Goal: Check status: Check status

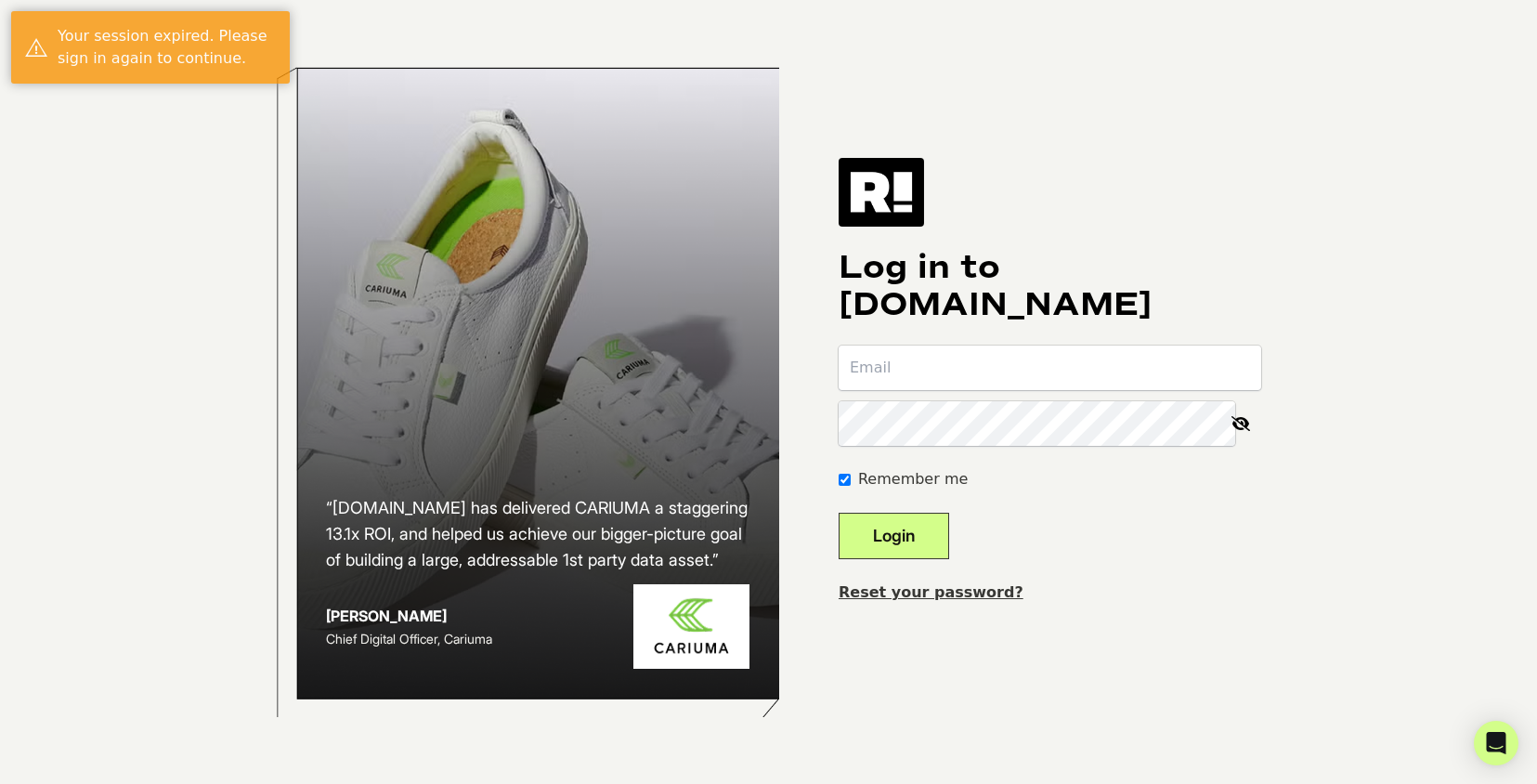
type input "[PERSON_NAME][EMAIL_ADDRESS][DOMAIN_NAME]"
click at [894, 540] on button "Login" at bounding box center [894, 535] width 111 height 46
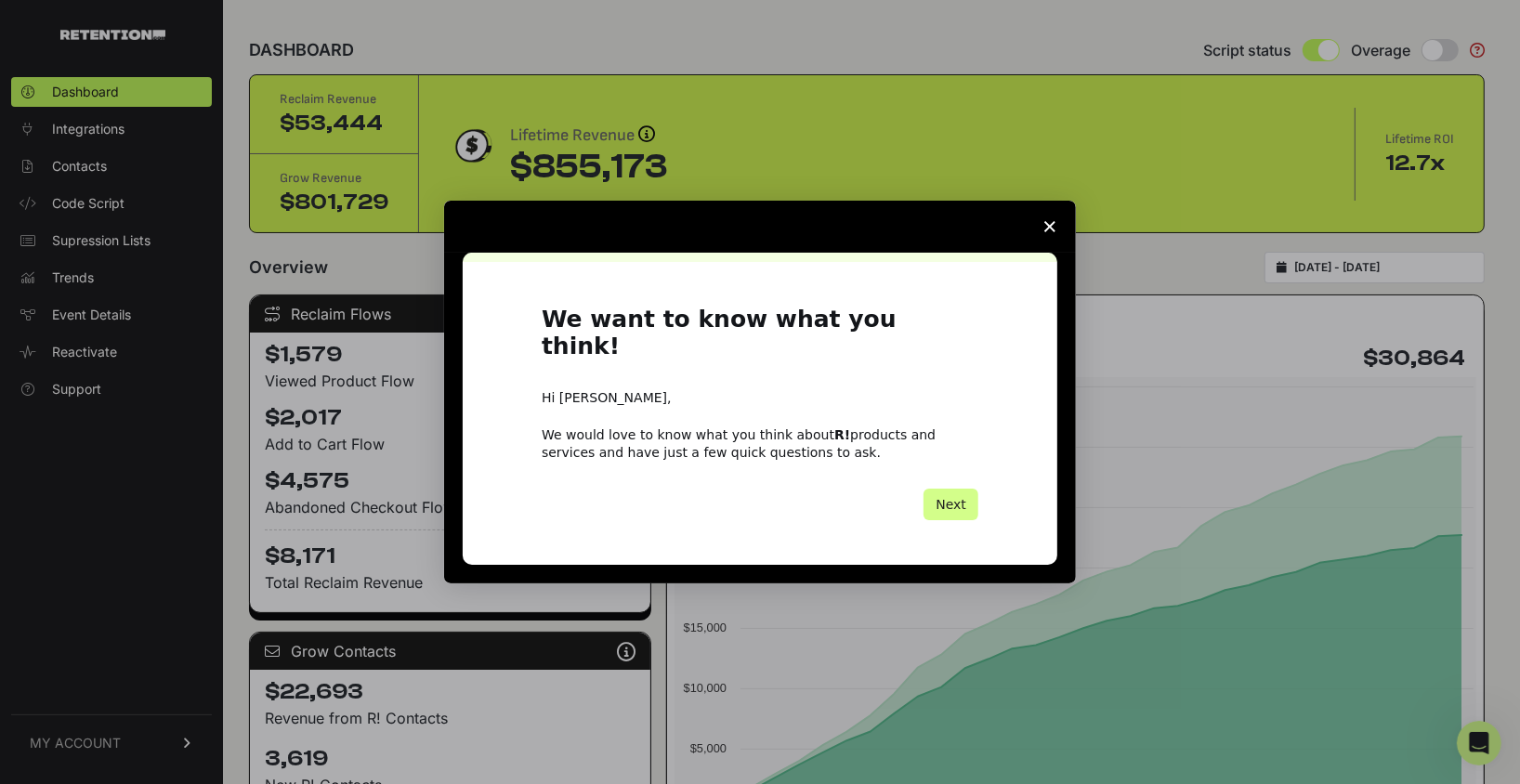
click at [1051, 232] on polygon "Close survey" at bounding box center [1050, 227] width 11 height 11
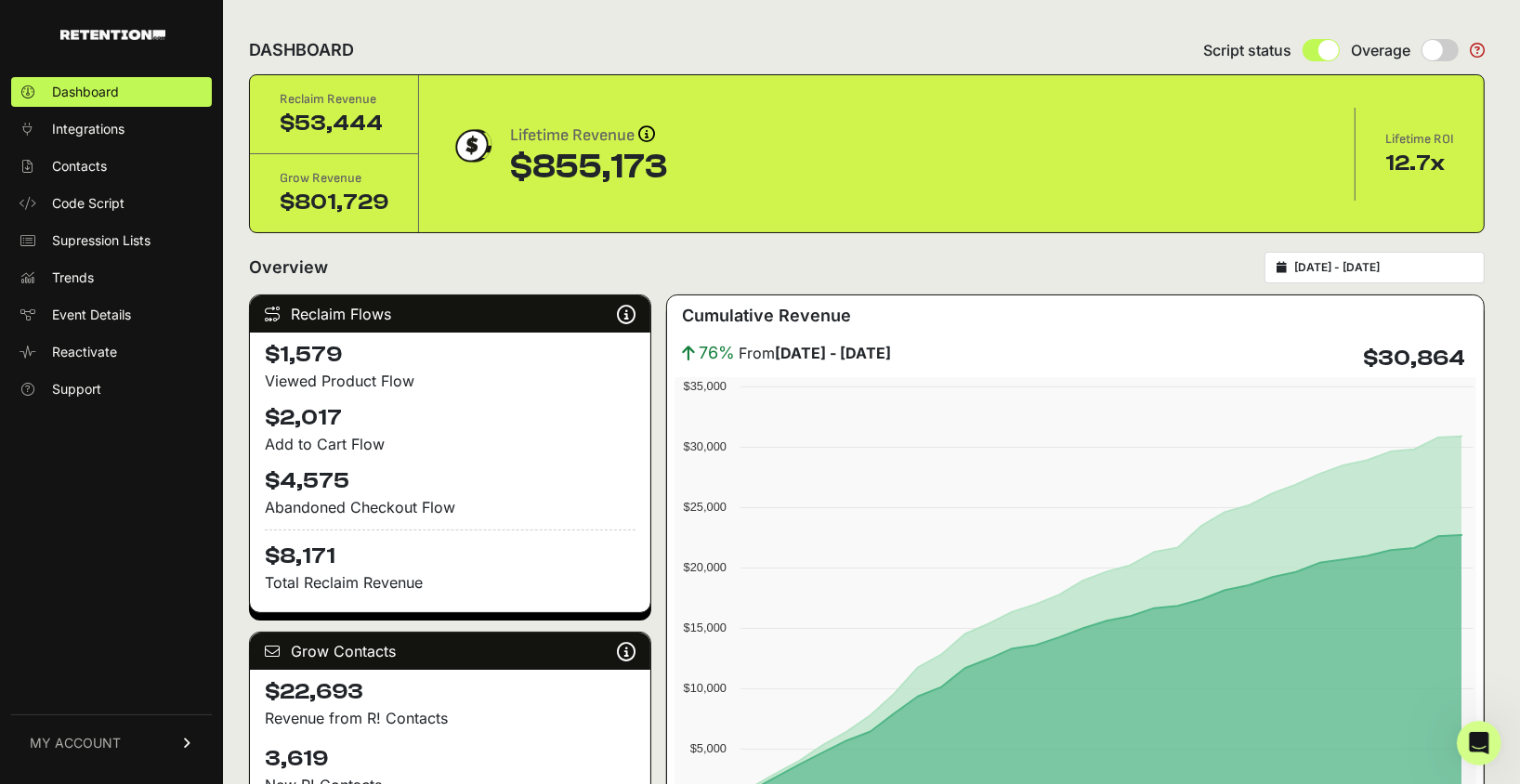
click at [1364, 267] on input "[DATE] - [DATE]" at bounding box center [1384, 268] width 179 height 15
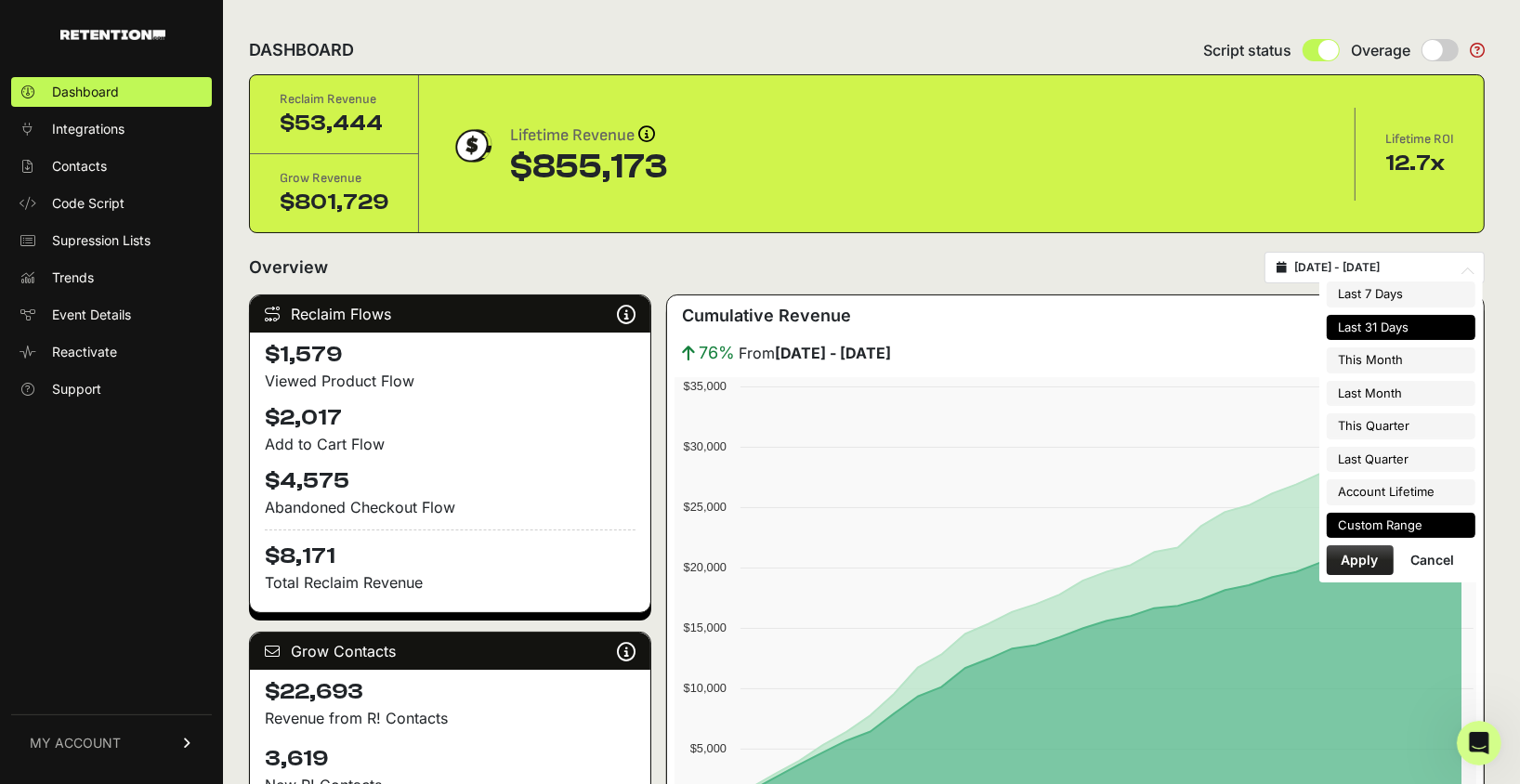
click at [1378, 526] on li "Custom Range" at bounding box center [1401, 525] width 149 height 26
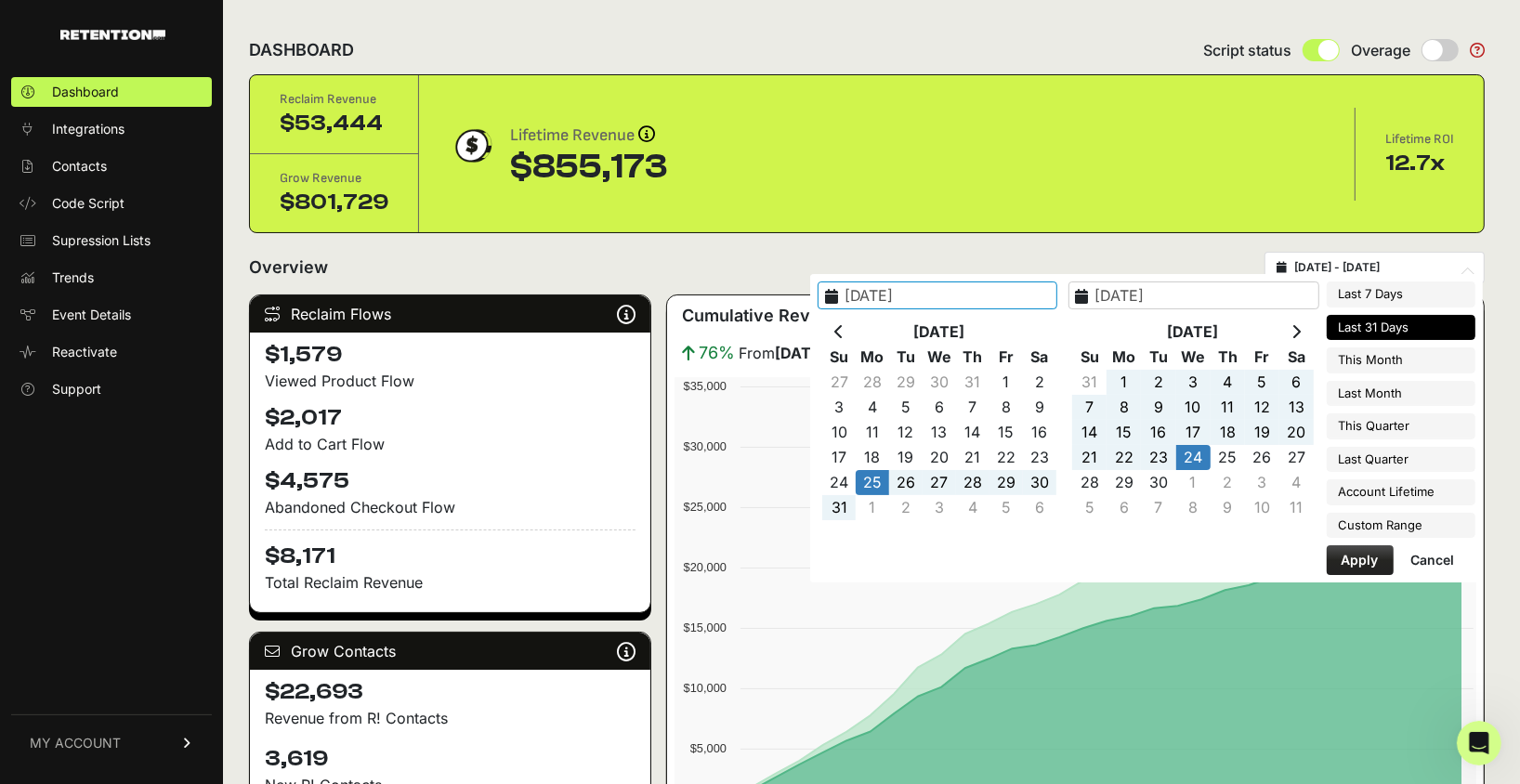
type input "2025-04-01"
type input "2025-06-30"
type input "2025-08-25"
type input "2025-09-24"
type input "2025-07-01"
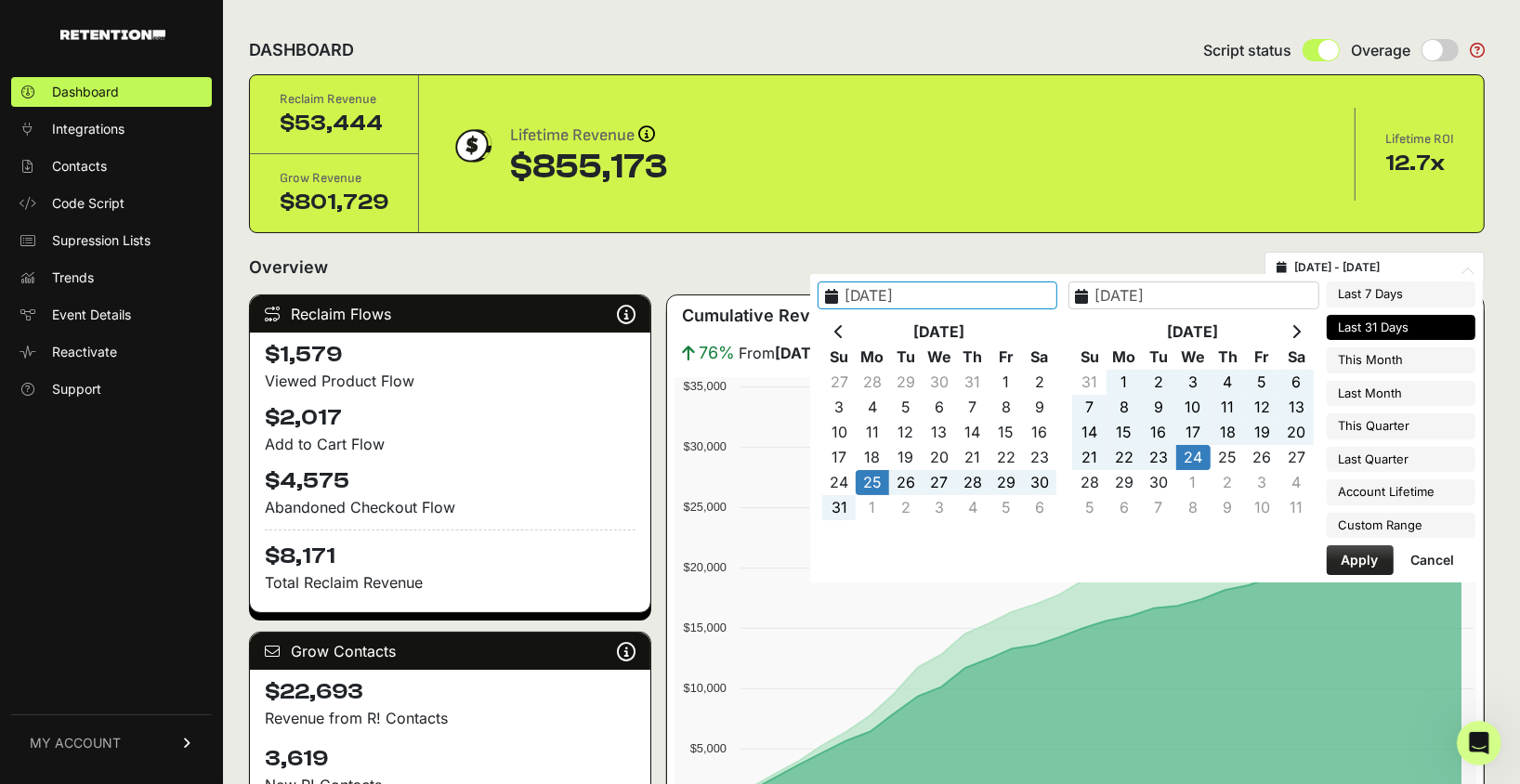
type input "2025-09-30"
type input "2025-08-01"
type input "2025-08-31"
type input "2025-08-25"
type input "2025-09-24"
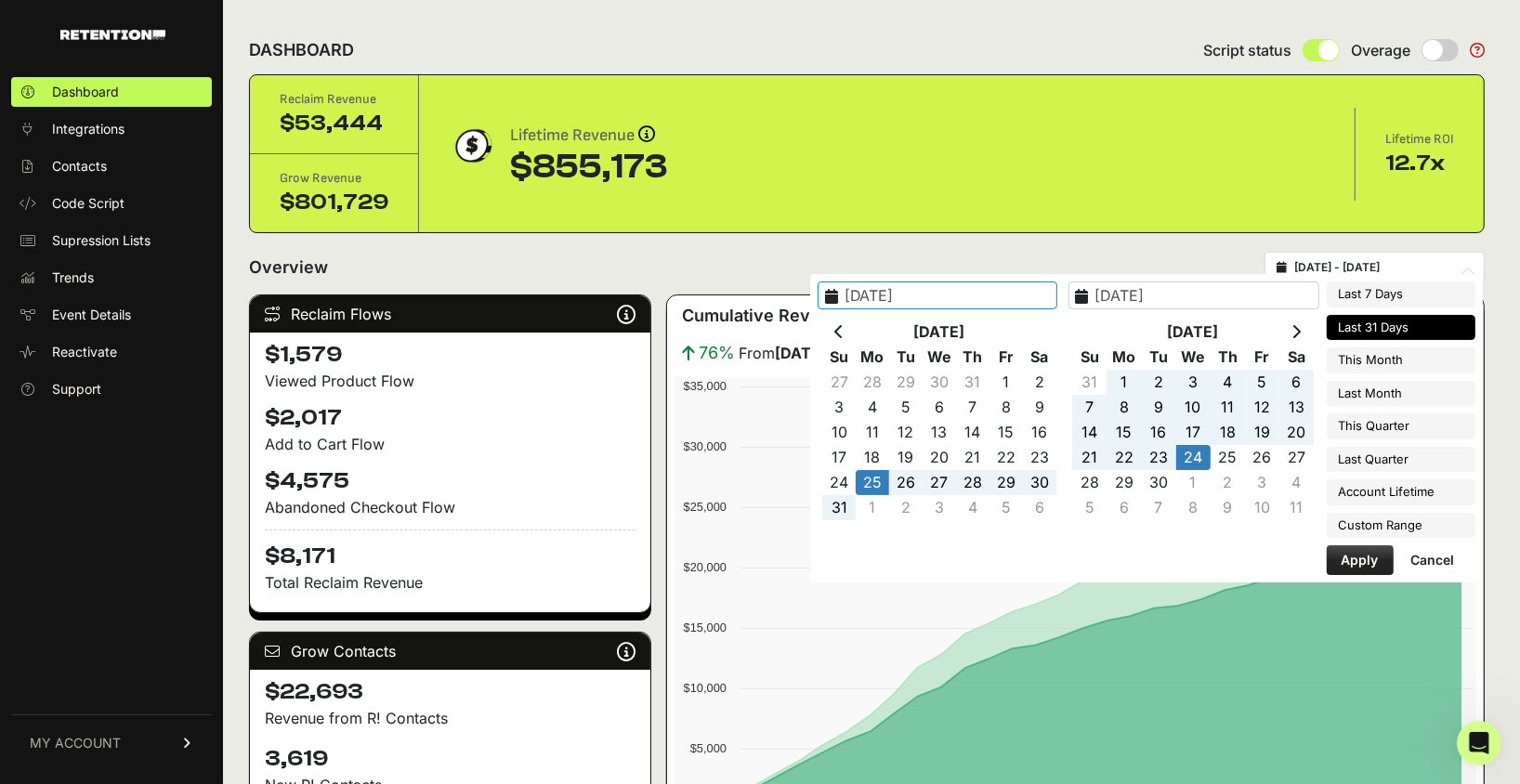
type input "2025-09-01"
type input "2025-09-30"
type input "2025-08-25"
type input "2025-09-24"
type input "2025-09-14"
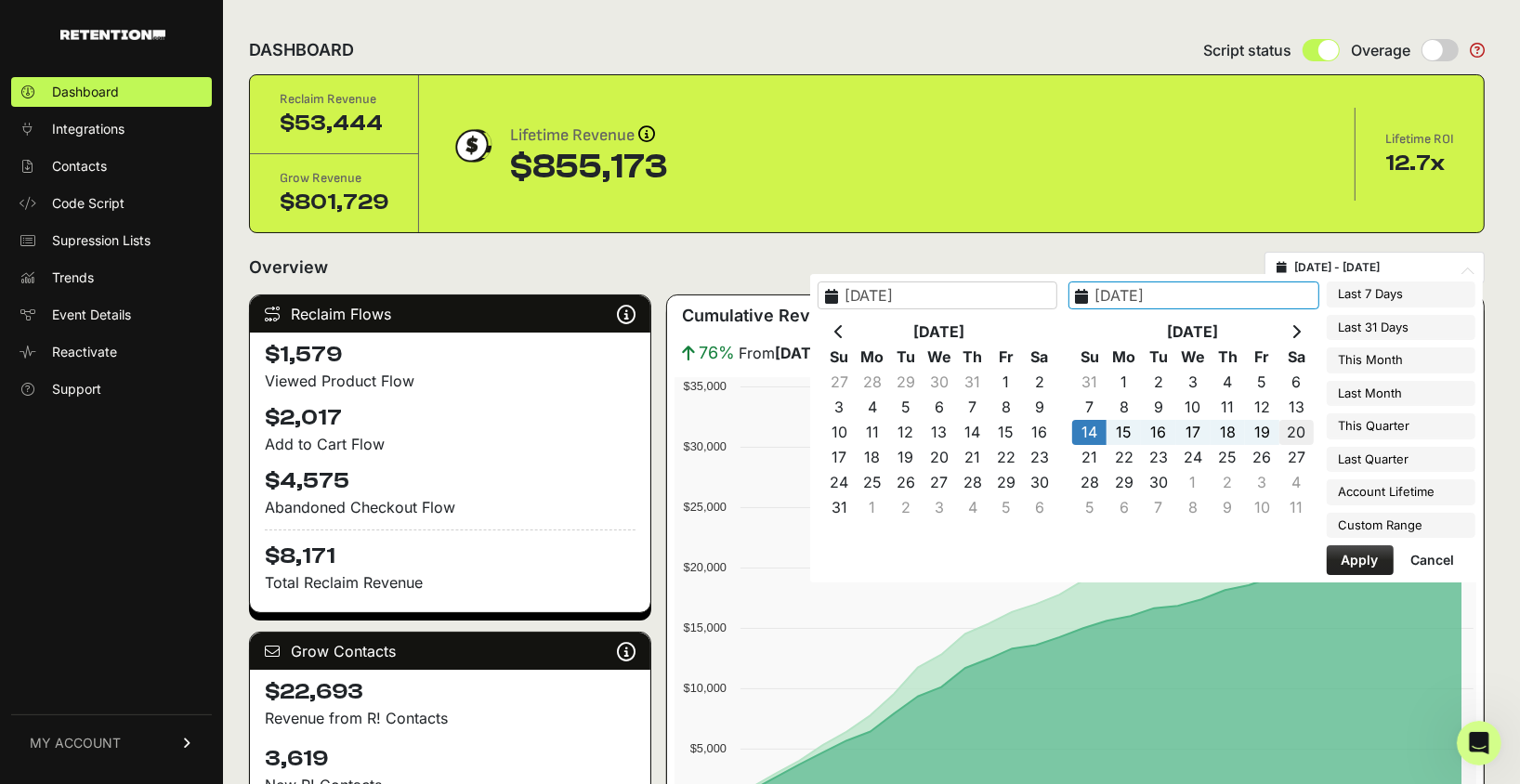
type input "2025-09-20"
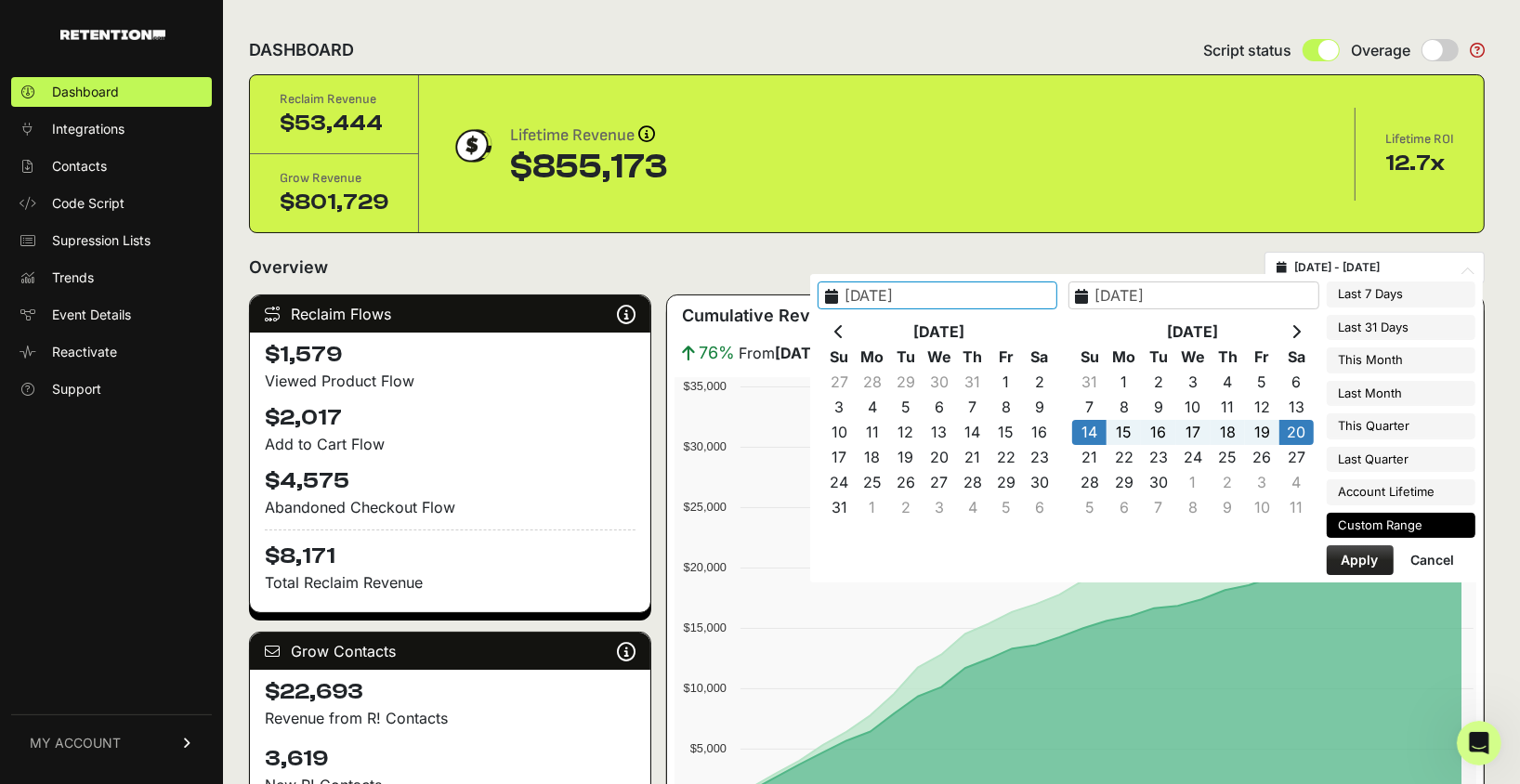
type input "2023-06-12"
type input "2025-09-24"
type input "2025-09-14"
type input "2025-09-20"
click at [1363, 553] on button "Apply" at bounding box center [1360, 560] width 67 height 30
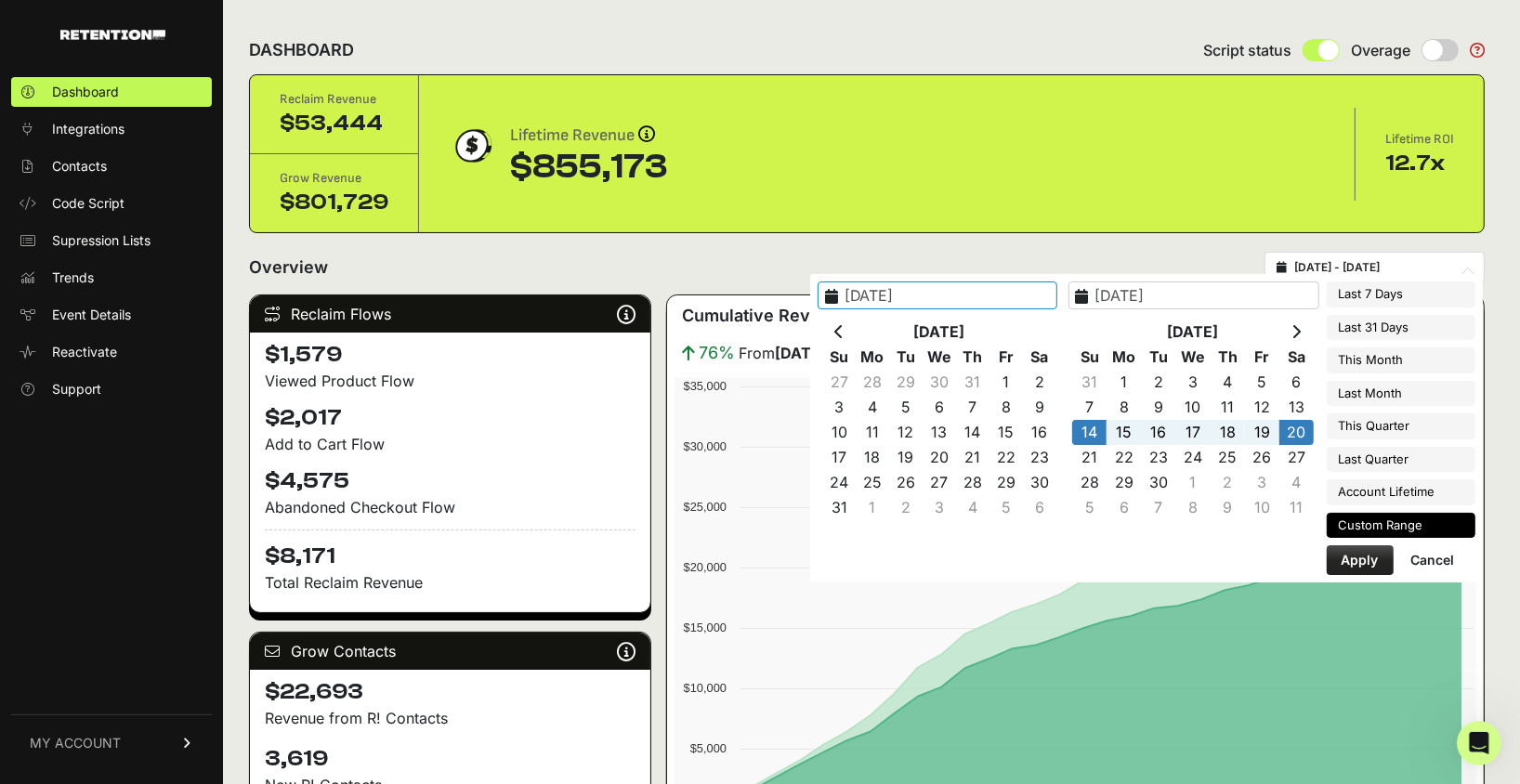
type input "[DATE] - [DATE]"
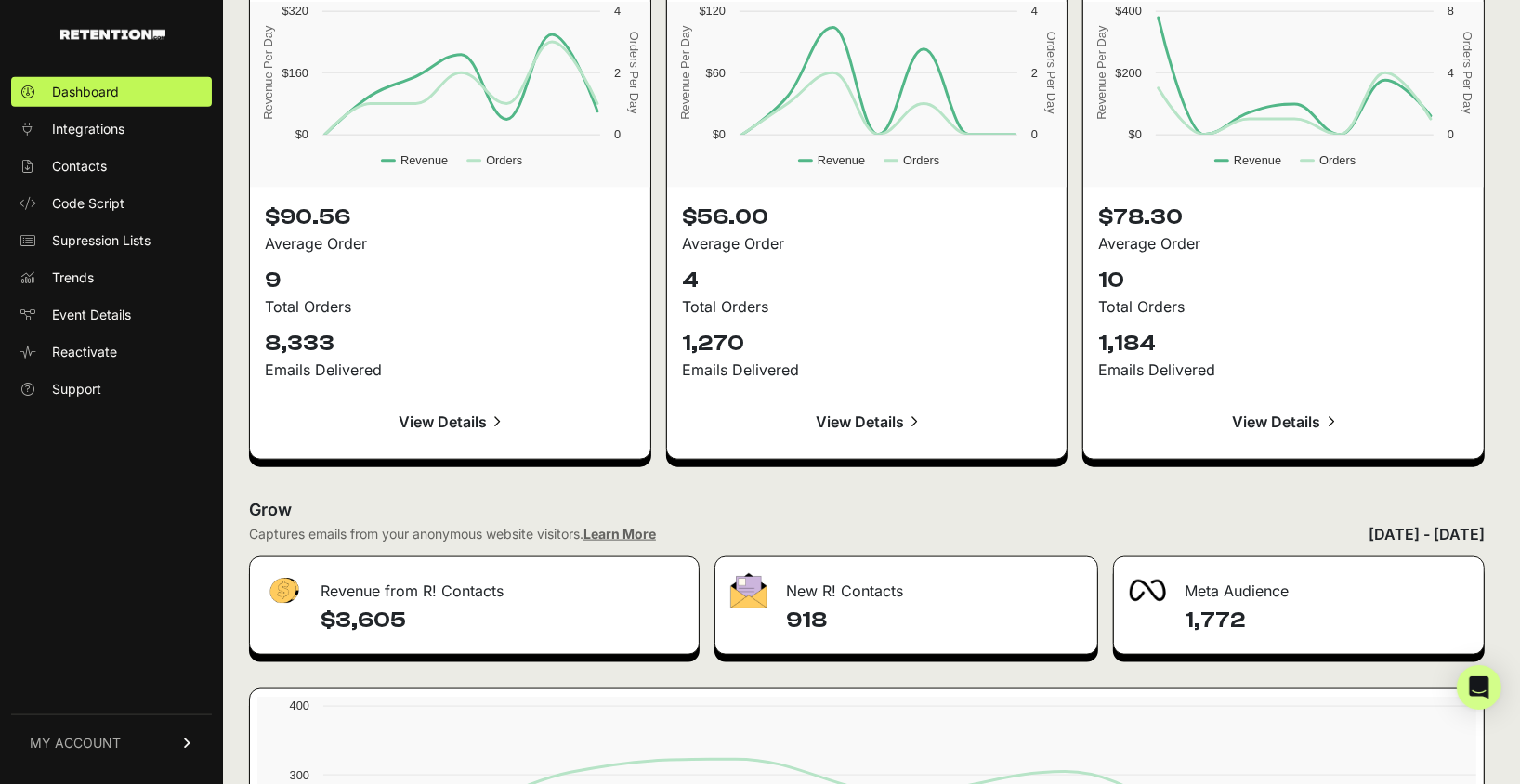
scroll to position [1990, 0]
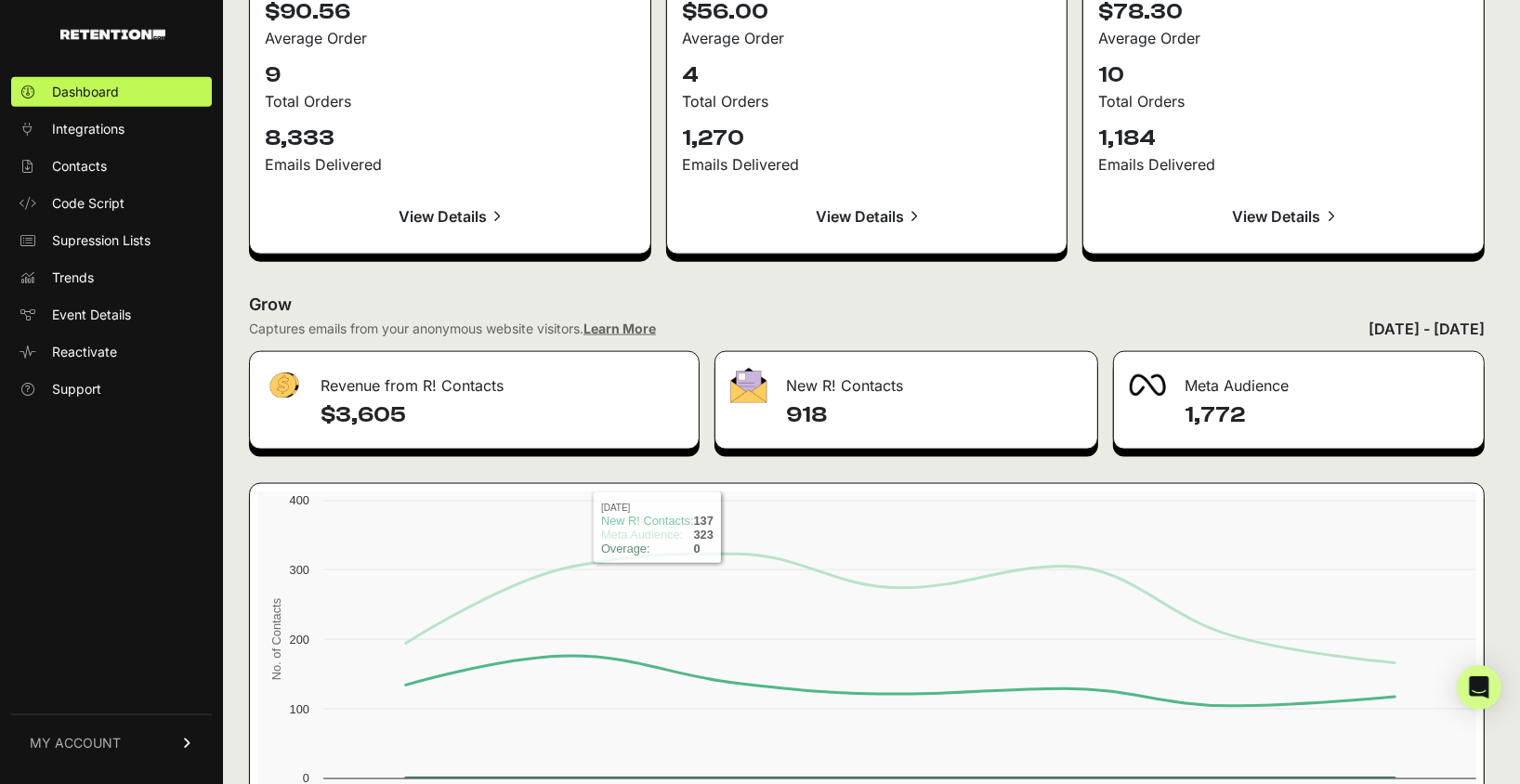
click at [361, 408] on h4 "$3,605" at bounding box center [502, 416] width 363 height 30
click at [360, 408] on h4 "$3,605" at bounding box center [502, 416] width 363 height 30
copy h4 "3,605"
